Goal: Task Accomplishment & Management: Use online tool/utility

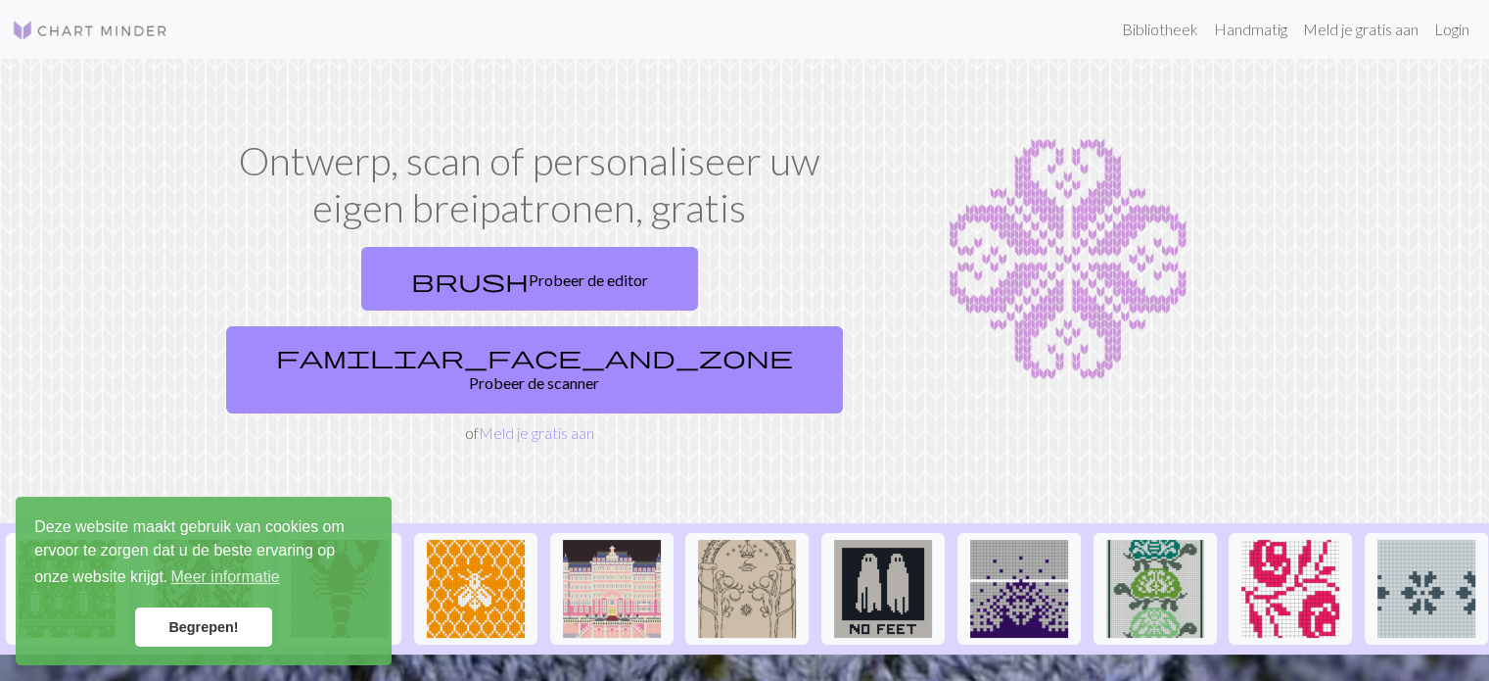
click at [263, 190] on h1 "Ontwerp, scan of personaliseer uw eigen breipatronen, gratis" at bounding box center [529, 184] width 623 height 94
click at [182, 622] on font "Begrepen!" at bounding box center [203, 627] width 70 height 16
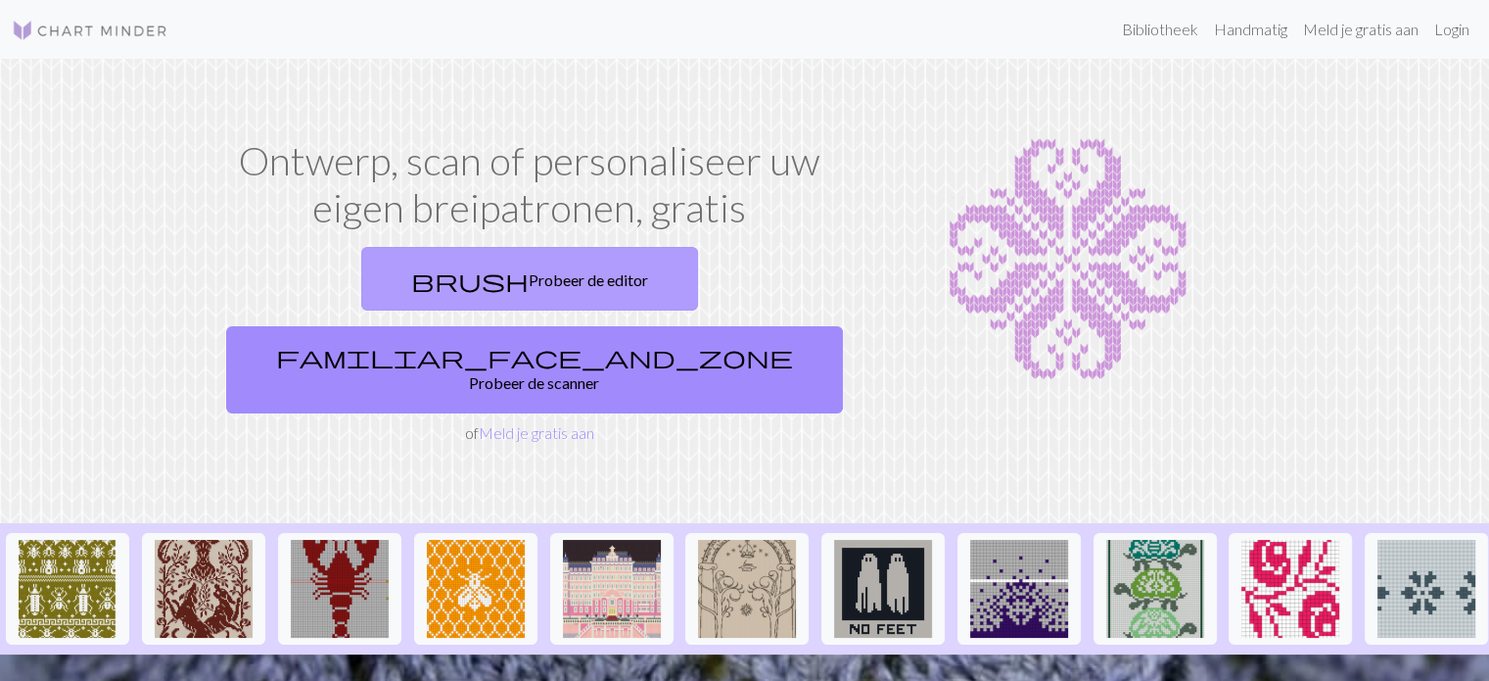
click at [361, 293] on link "brush Probeer de editor" at bounding box center [529, 279] width 337 height 64
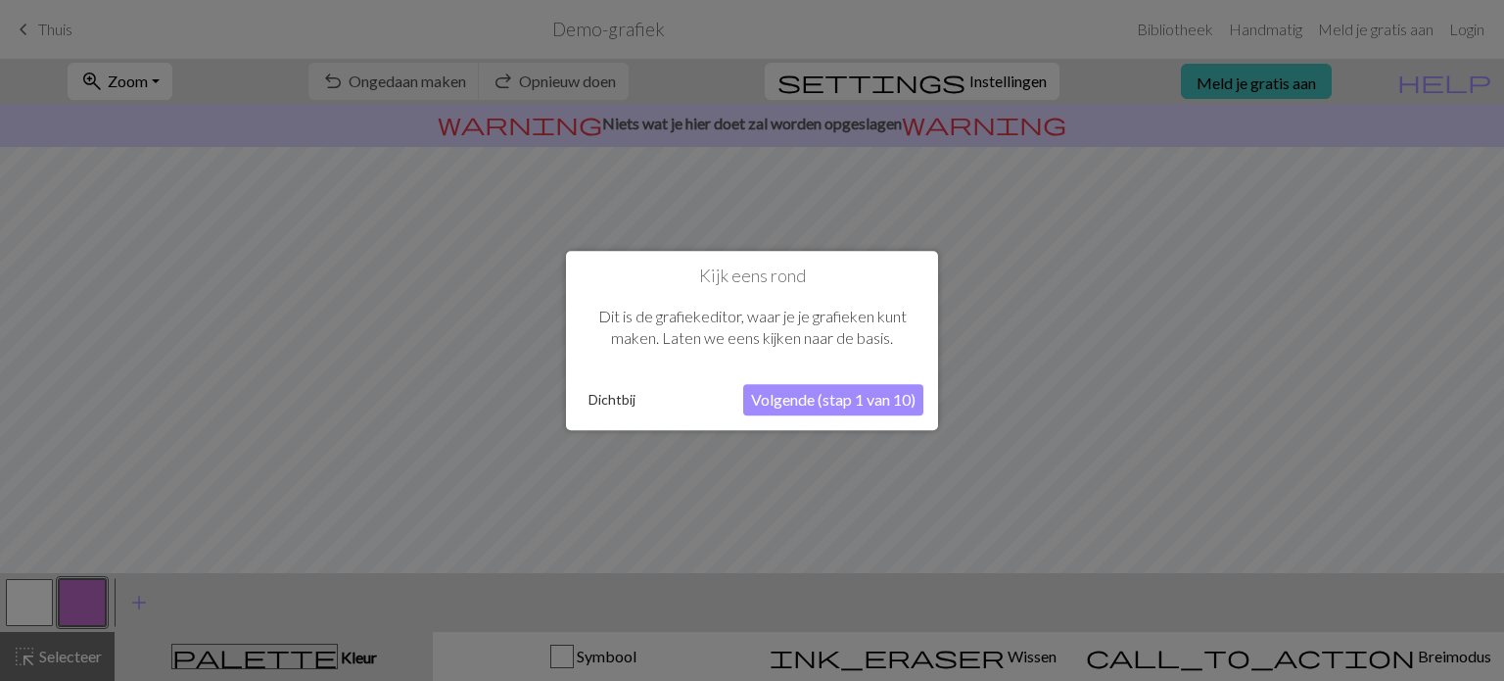
click at [795, 397] on font "Volgende (stap 1 van 10)" at bounding box center [833, 399] width 165 height 19
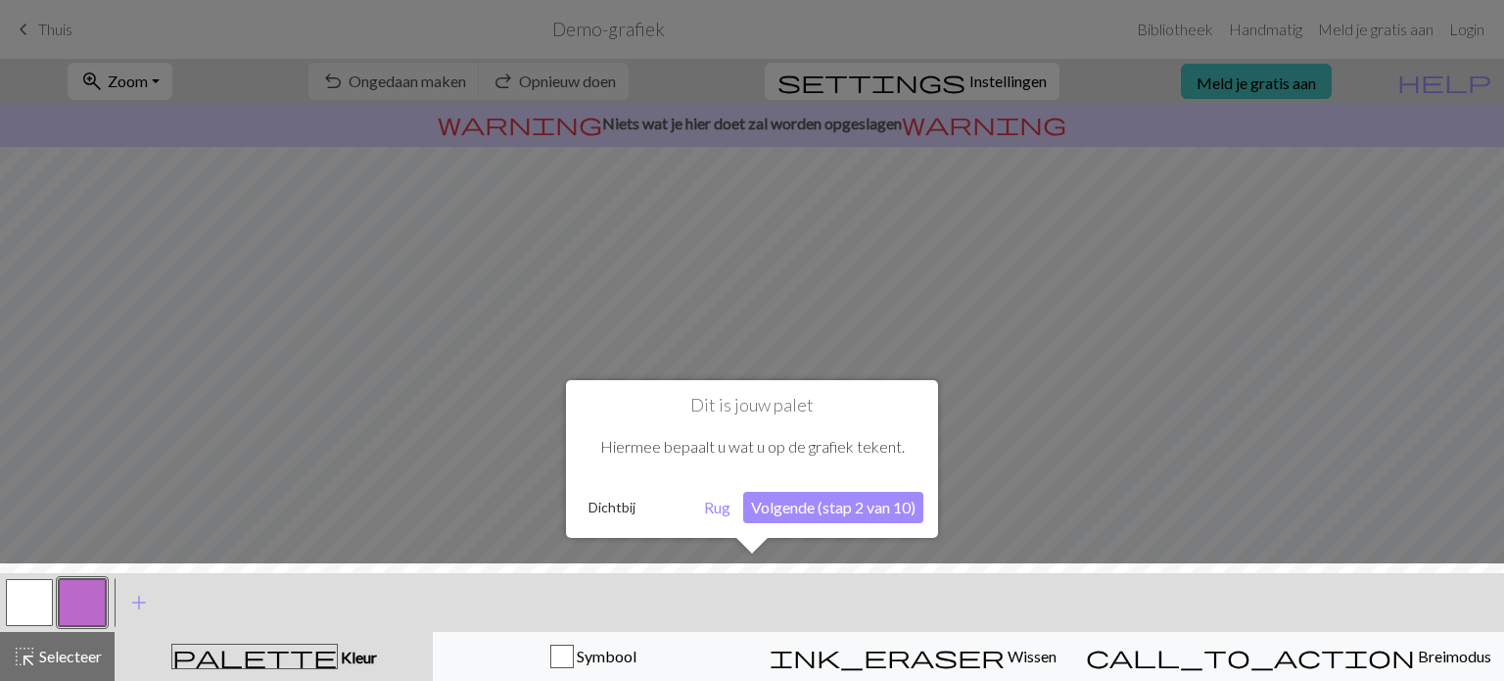
click at [787, 515] on font "Volgende (stap 2 van 10)" at bounding box center [833, 506] width 165 height 19
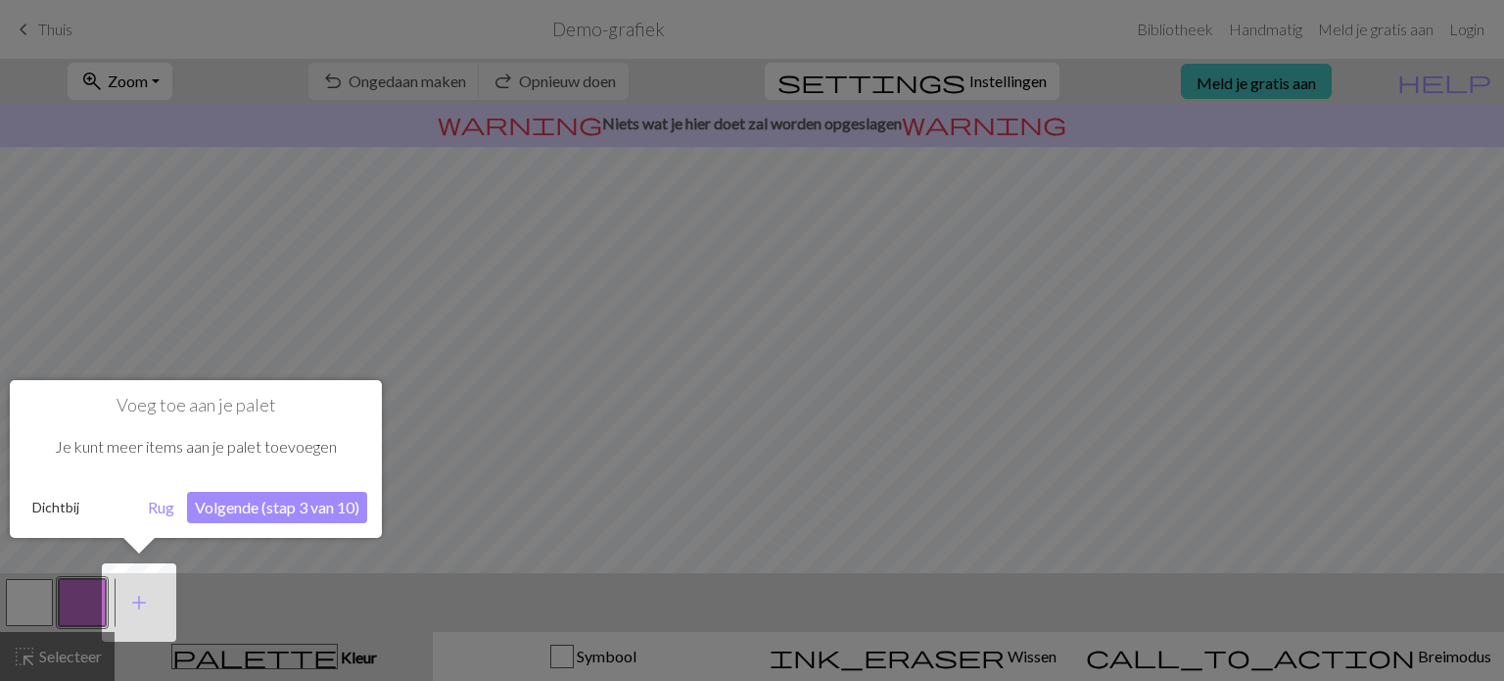
click at [290, 504] on font "Volgende (stap 3 van 10)" at bounding box center [277, 506] width 165 height 19
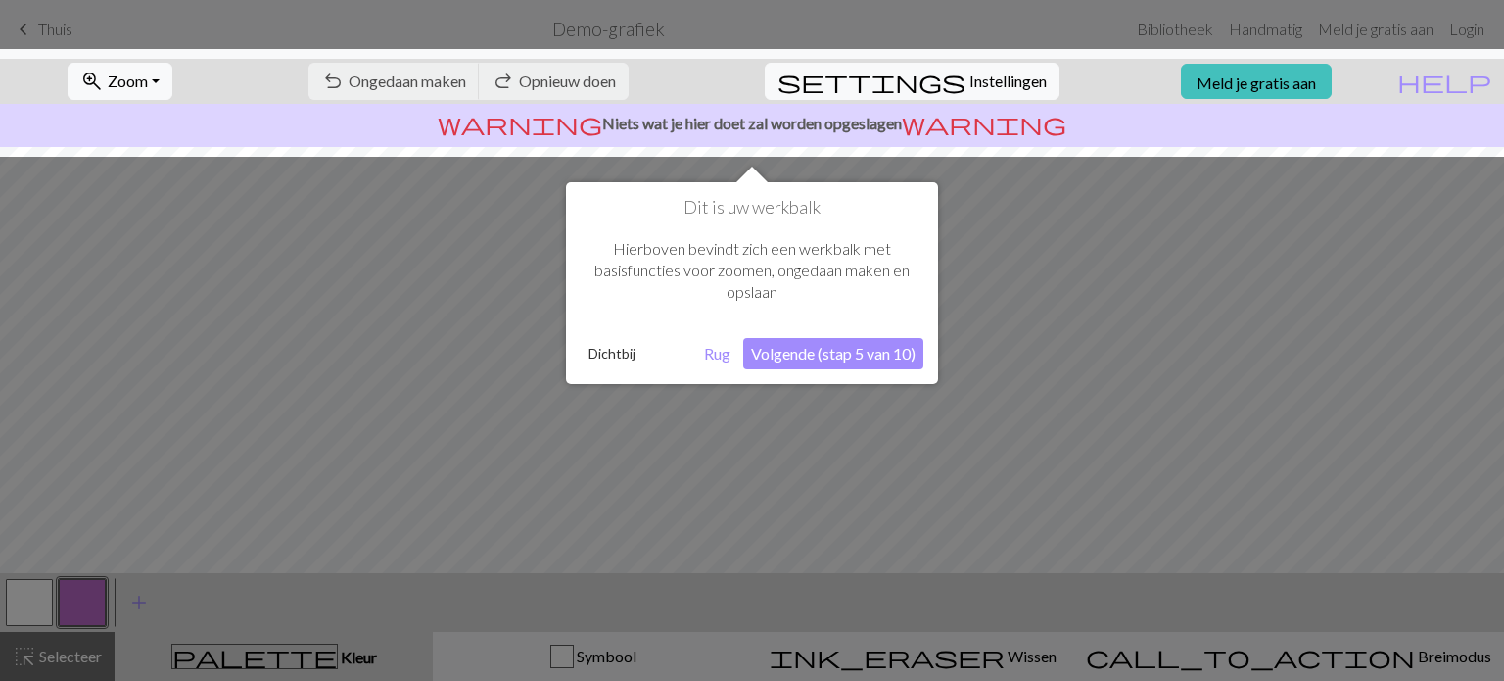
click at [834, 349] on font "Volgende (stap 5 van 10)" at bounding box center [833, 353] width 165 height 19
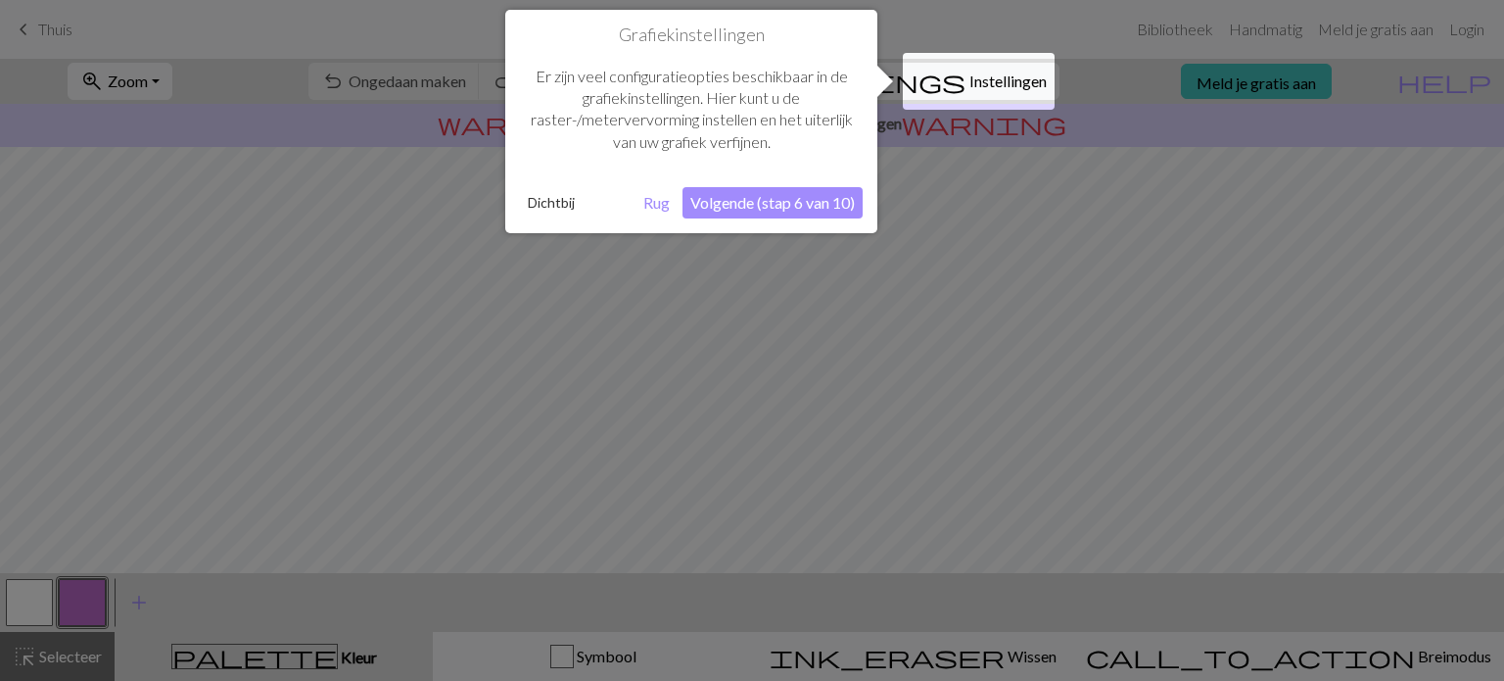
click at [744, 199] on font "Volgende (stap 6 van 10)" at bounding box center [772, 202] width 165 height 19
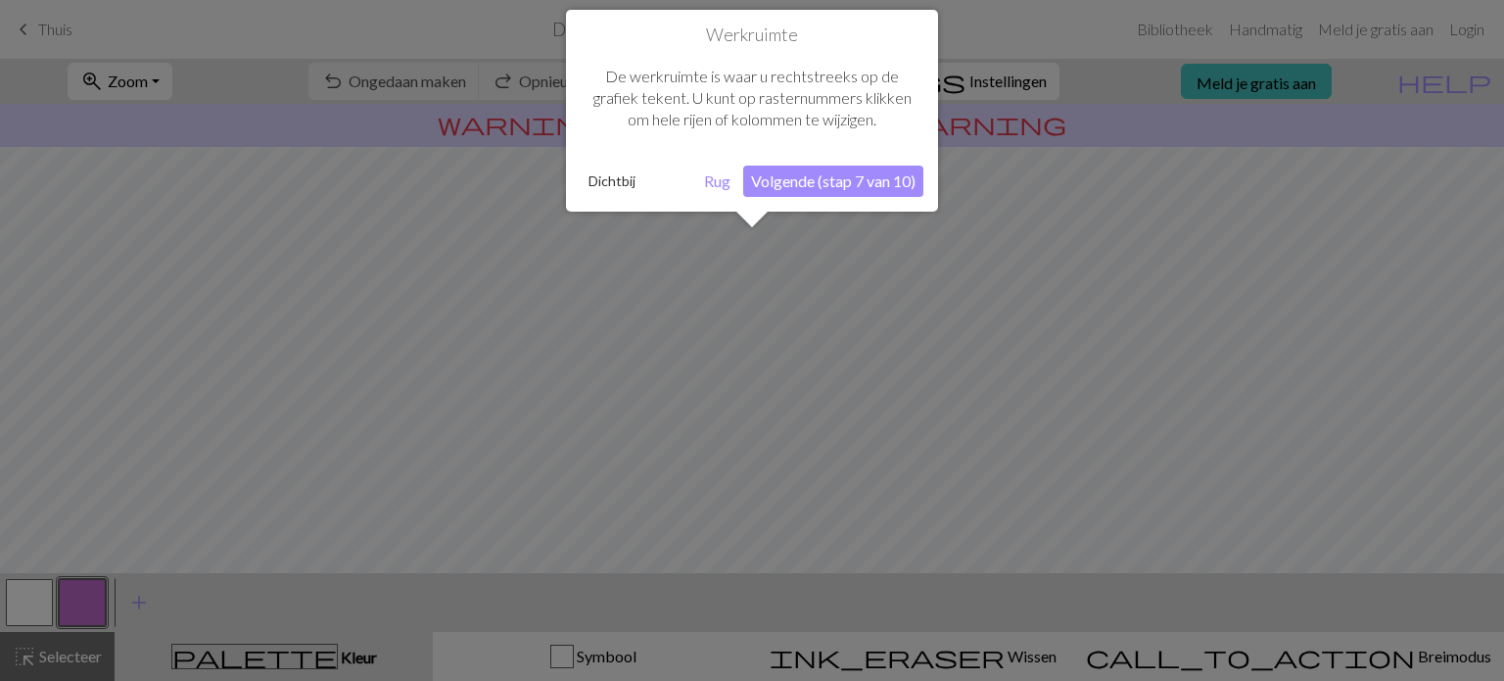
scroll to position [117, 0]
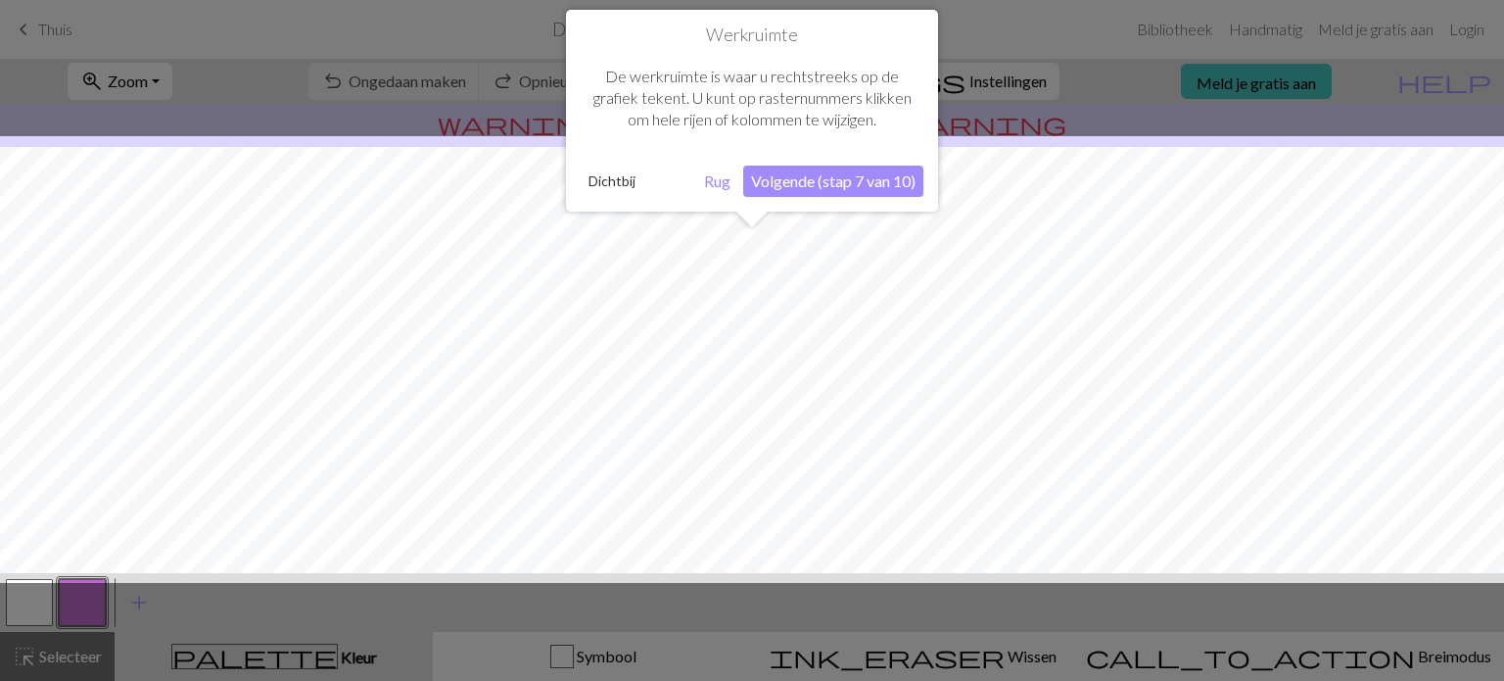
click at [842, 173] on font "Volgende (stap 7 van 10)" at bounding box center [833, 180] width 165 height 19
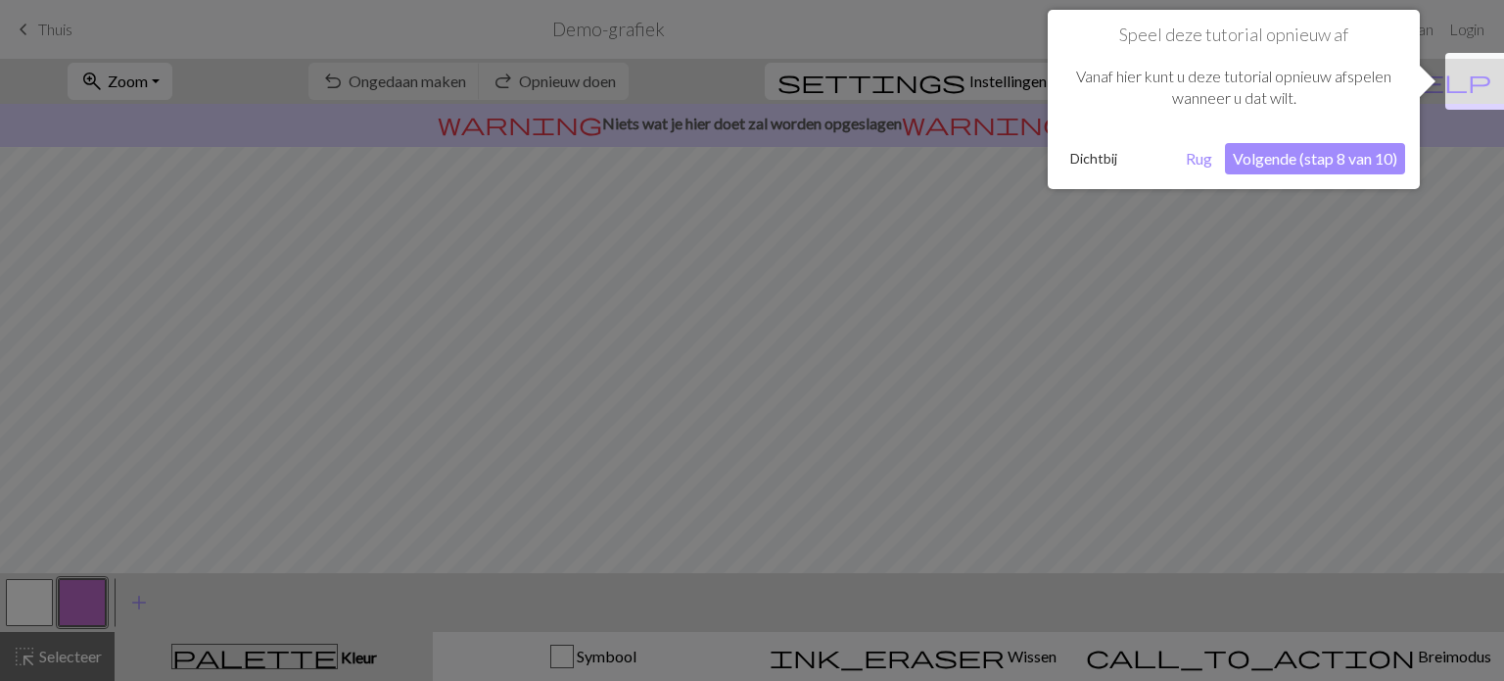
click at [1286, 164] on font "Volgende (stap 8 van 10)" at bounding box center [1315, 158] width 165 height 19
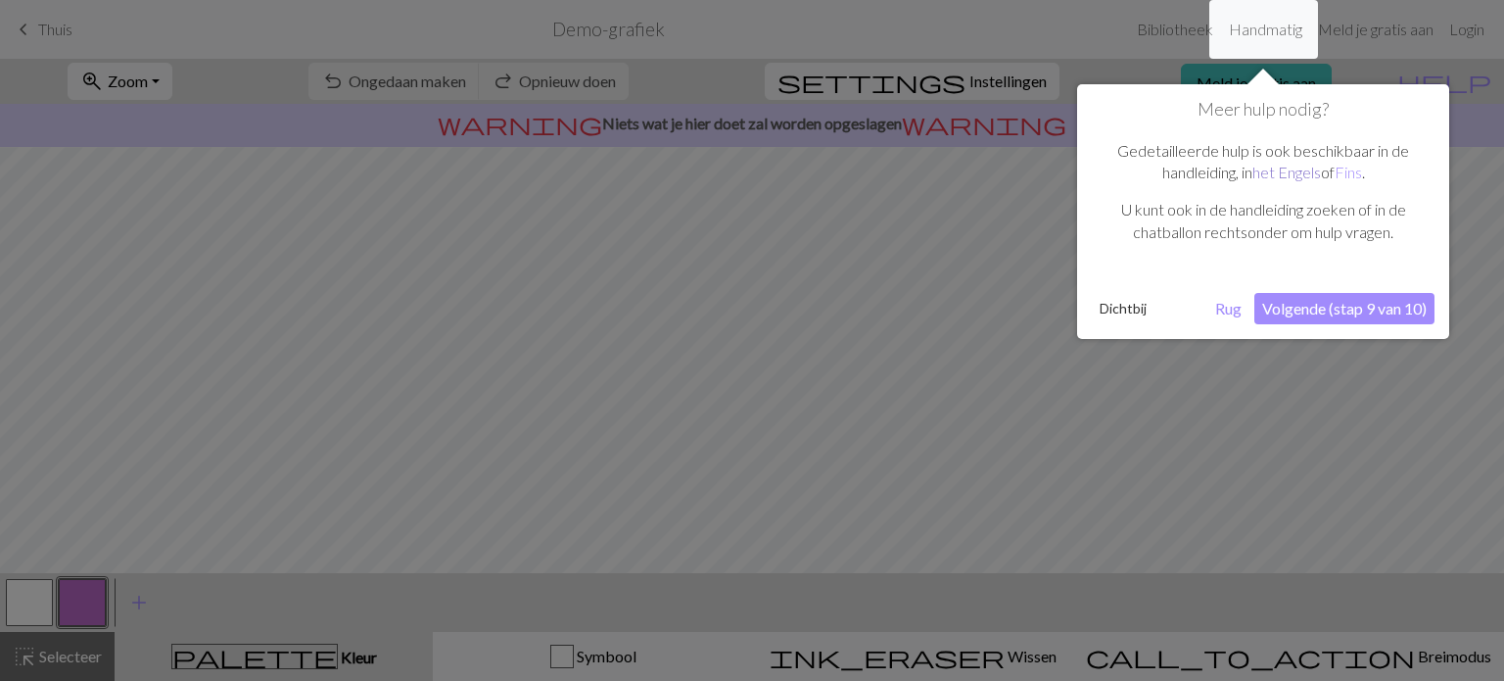
click at [1286, 164] on font "het Engels" at bounding box center [1286, 172] width 69 height 19
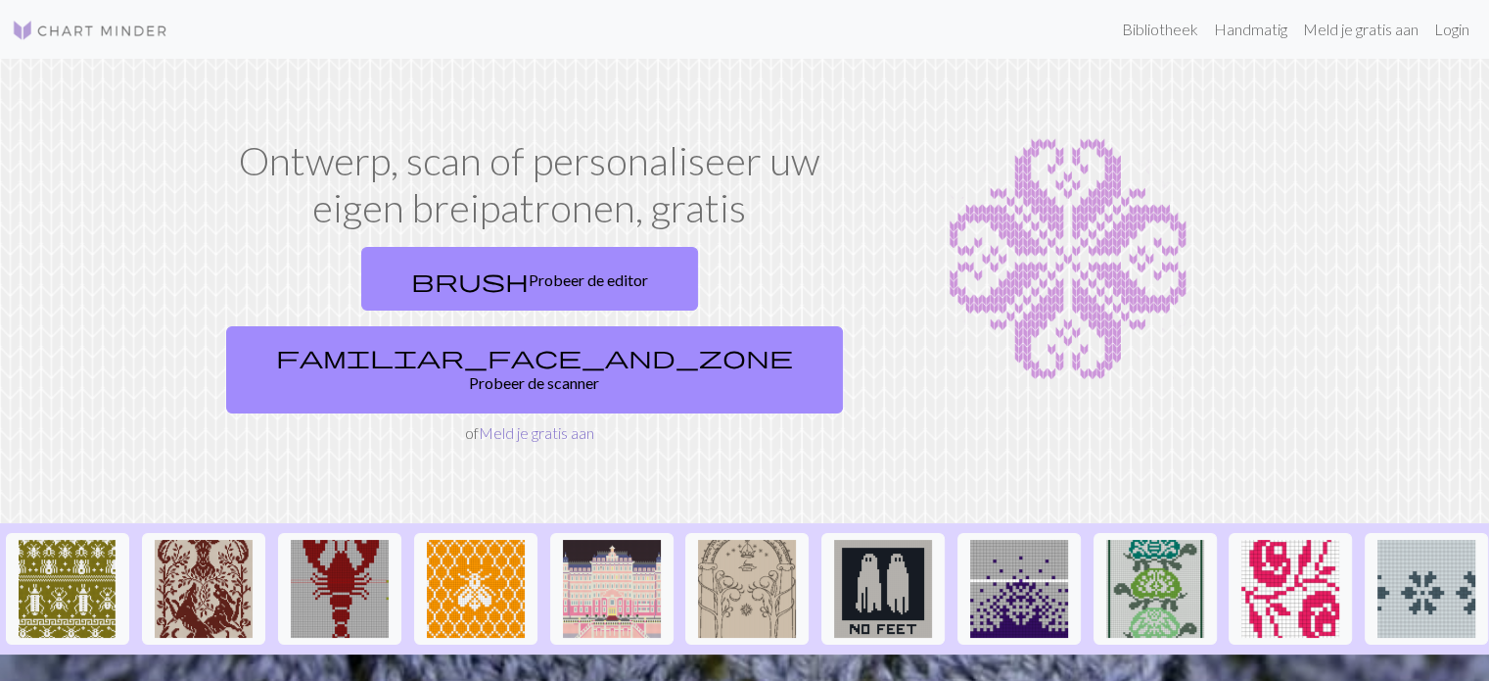
click at [538, 423] on font "Meld je gratis aan" at bounding box center [537, 432] width 116 height 19
